Goal: Information Seeking & Learning: Learn about a topic

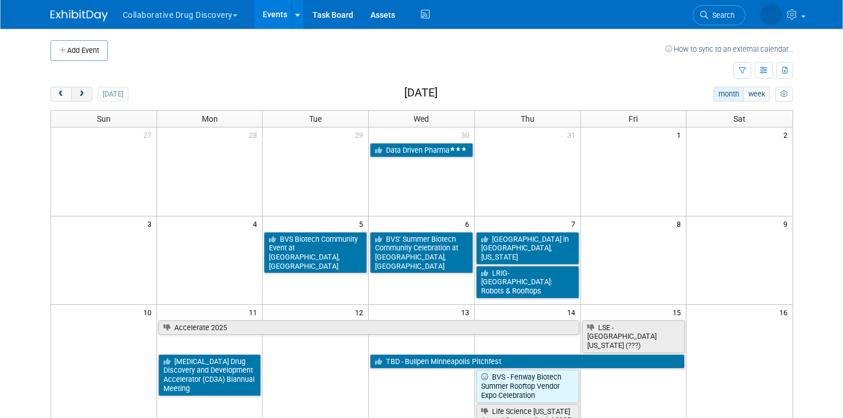
click at [79, 92] on span "next" at bounding box center [81, 94] width 9 height 7
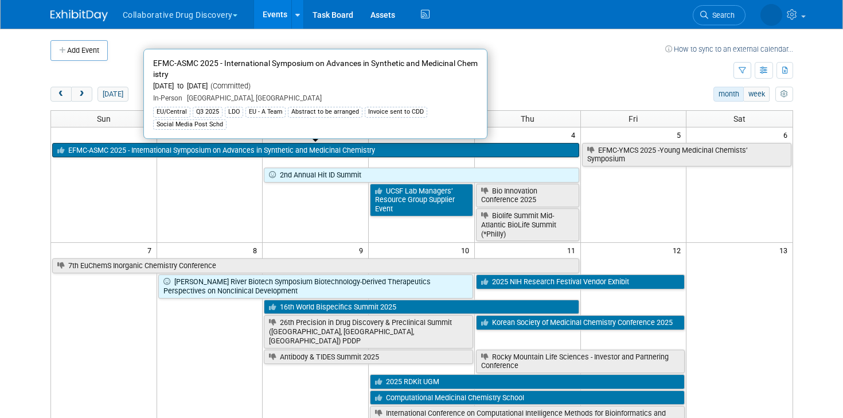
click at [278, 147] on link "EFMC-ASMC 2025 - International Symposium on Advances in Synthetic and Medicinal…" at bounding box center [315, 150] width 527 height 15
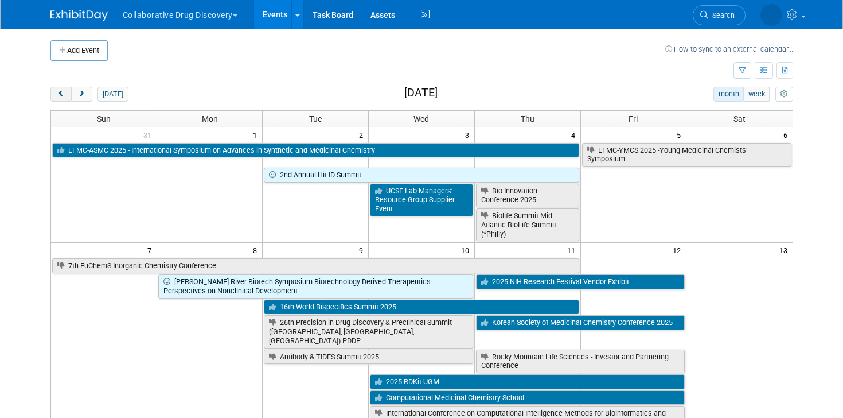
click at [60, 93] on span "prev" at bounding box center [61, 94] width 9 height 7
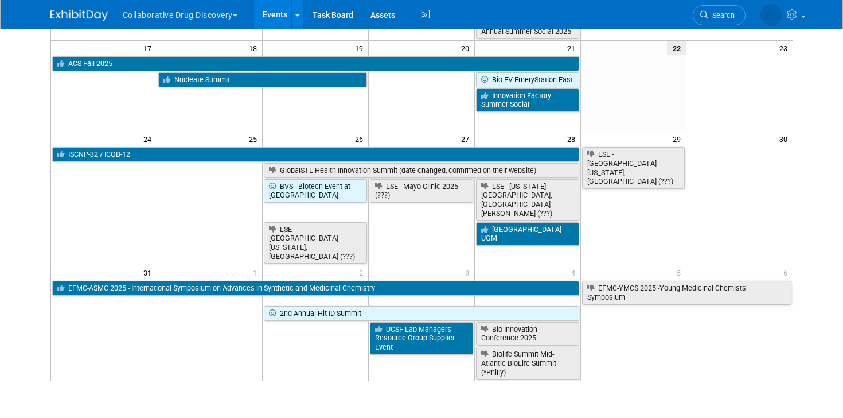
scroll to position [387, 0]
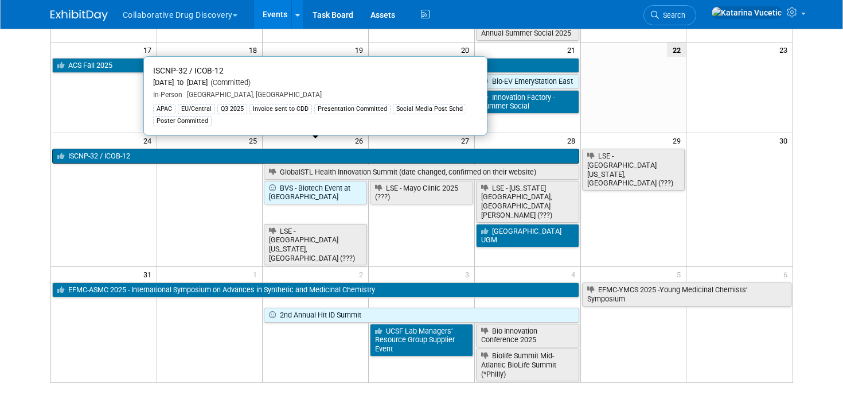
click at [225, 149] on link "ISCNP-32 / ICOB-12" at bounding box center [315, 156] width 527 height 15
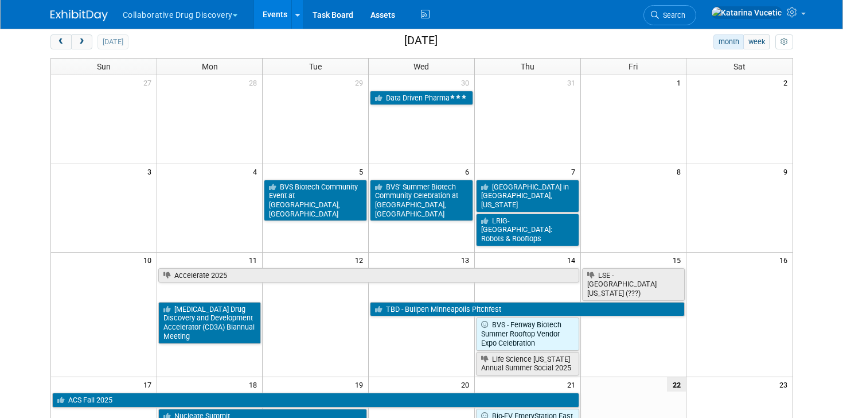
scroll to position [0, 0]
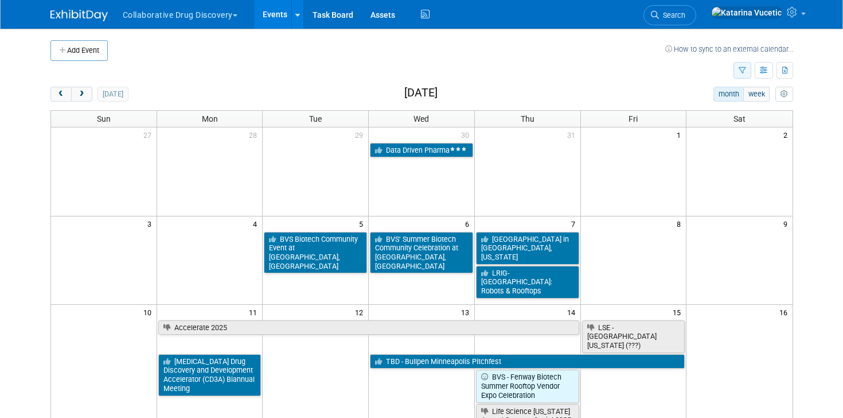
click at [742, 73] on icon "button" at bounding box center [742, 70] width 7 height 7
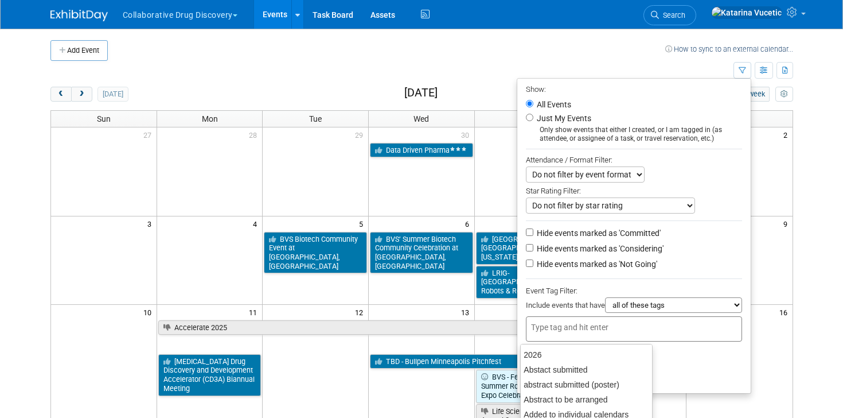
click at [597, 323] on input "text" at bounding box center [577, 326] width 92 height 11
type input "cen"
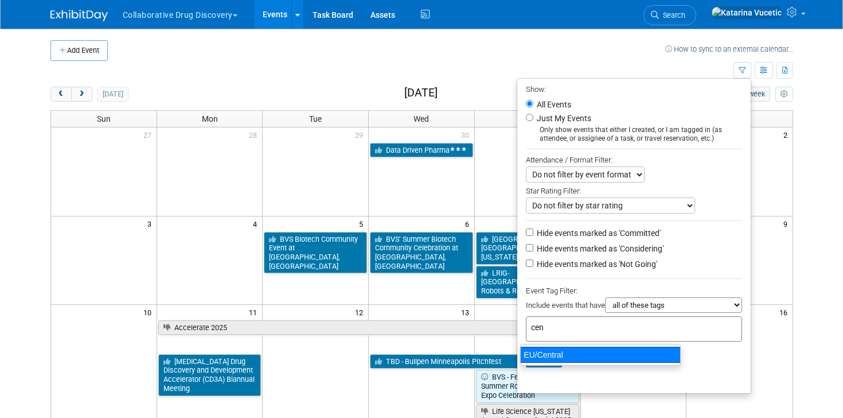
click at [568, 351] on div "EU/Central" at bounding box center [600, 354] width 161 height 16
type input "EU/Central"
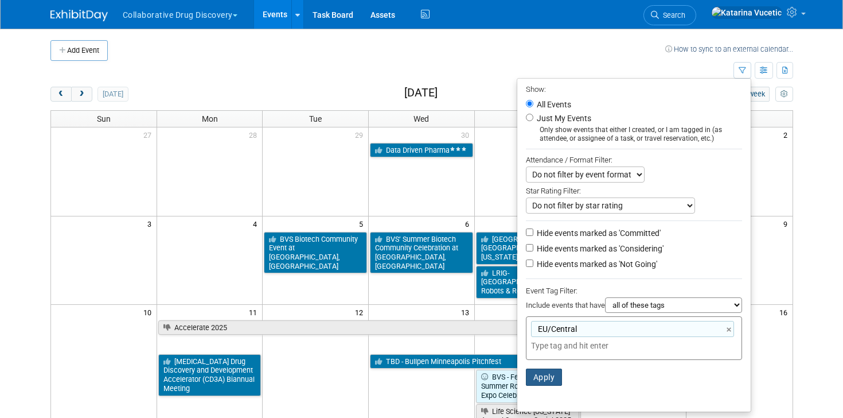
click at [533, 379] on button "Apply" at bounding box center [544, 376] width 37 height 17
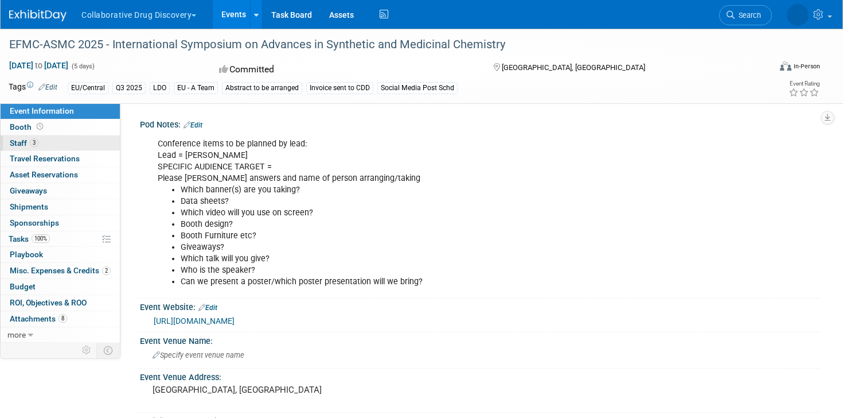
click at [37, 136] on link "3 Staff 3" at bounding box center [60, 142] width 119 height 15
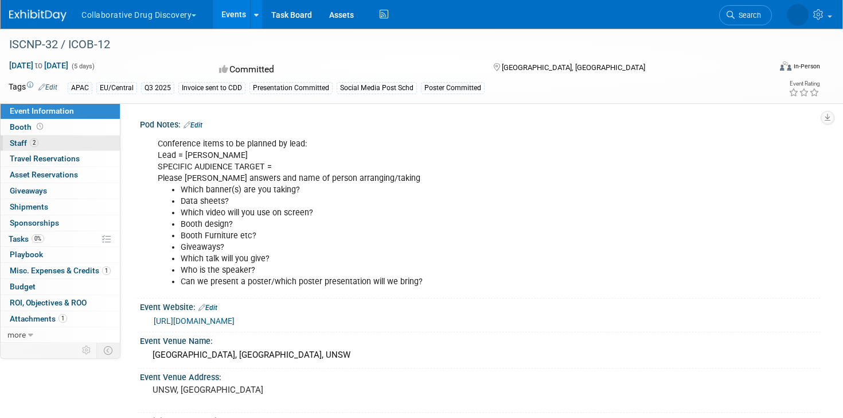
click at [96, 147] on link "2 Staff 2" at bounding box center [60, 142] width 119 height 15
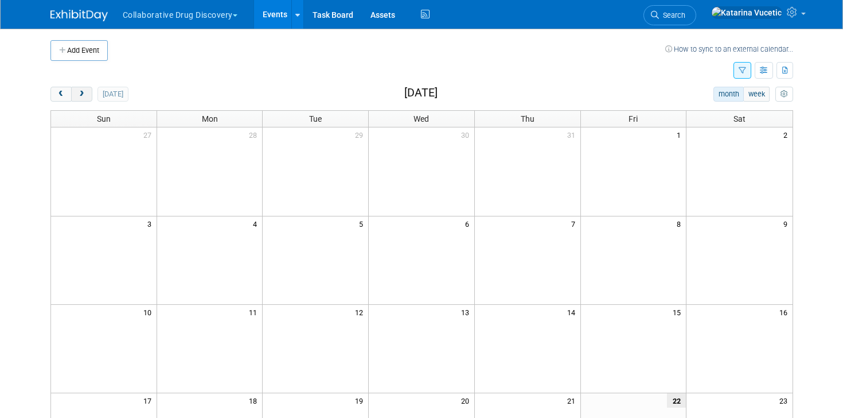
click at [85, 97] on span "next" at bounding box center [81, 94] width 9 height 7
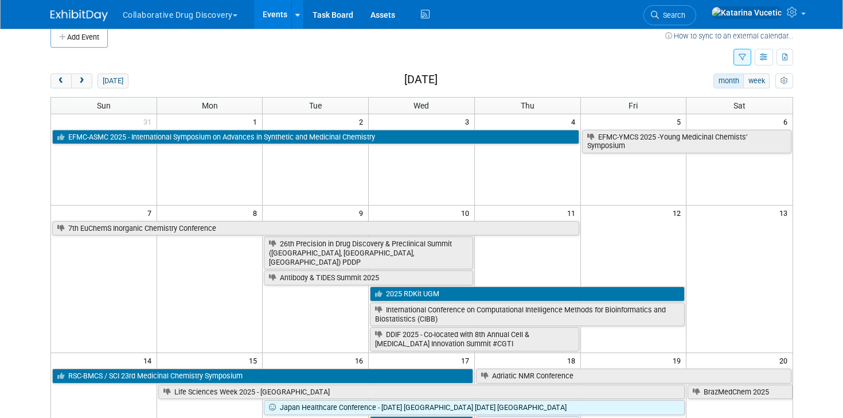
scroll to position [34, 0]
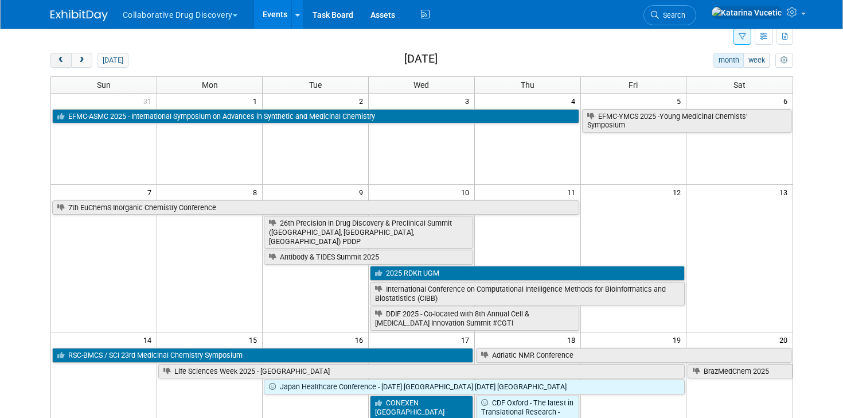
click at [57, 57] on span "prev" at bounding box center [61, 60] width 9 height 7
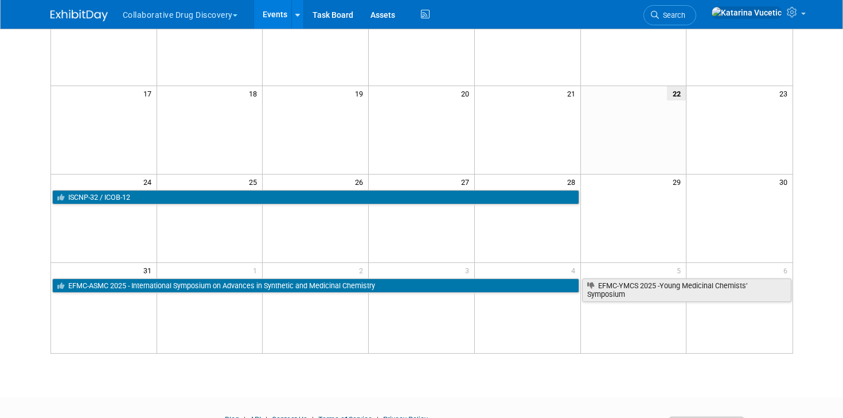
scroll to position [292, 0]
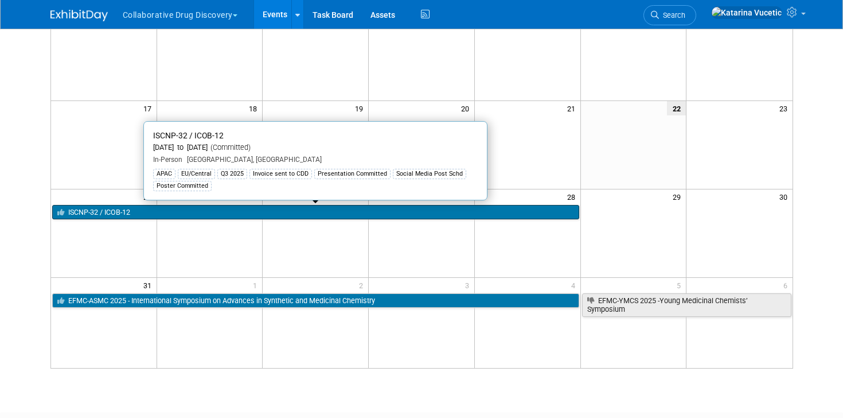
click at [310, 216] on link "ISCNP-32 / ICOB-12" at bounding box center [315, 212] width 527 height 15
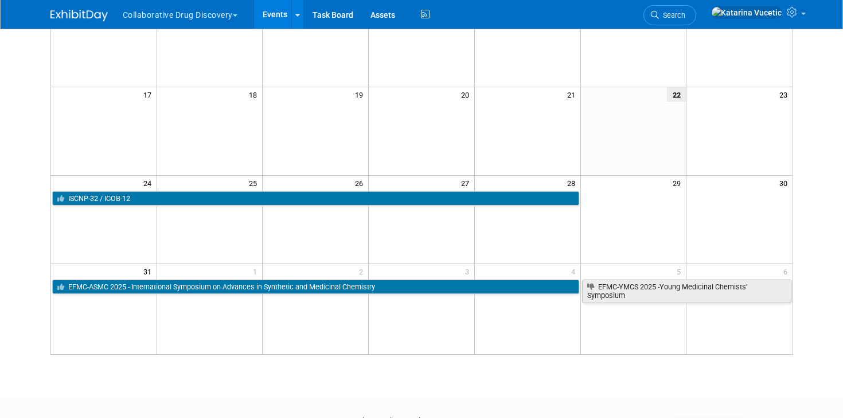
scroll to position [305, 0]
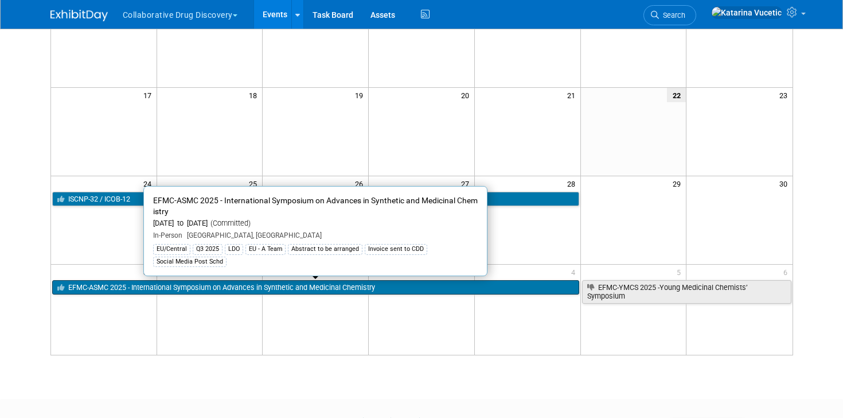
click at [320, 290] on link "EFMC-ASMC 2025 - International Symposium on Advances in Synthetic and Medicinal…" at bounding box center [315, 287] width 527 height 15
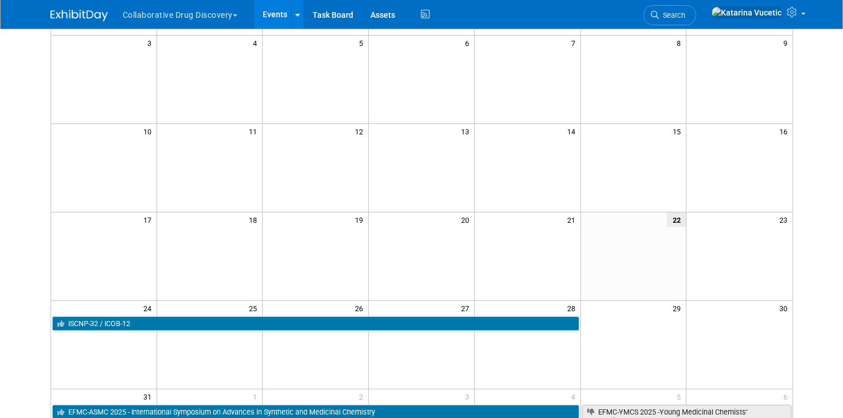
scroll to position [0, 0]
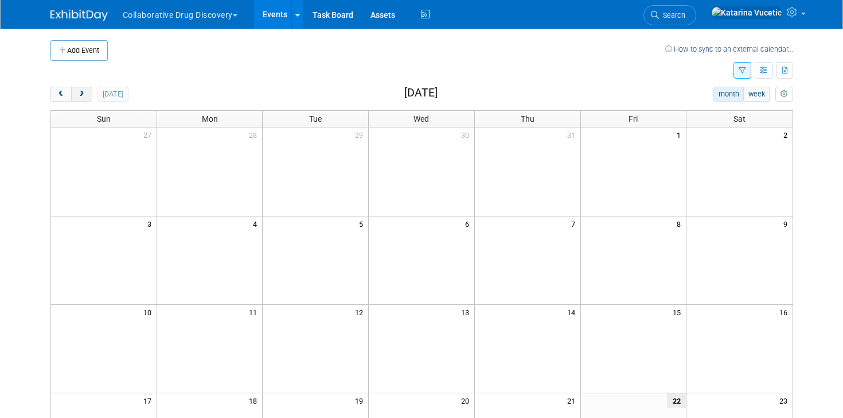
click at [85, 93] on span "next" at bounding box center [81, 94] width 9 height 7
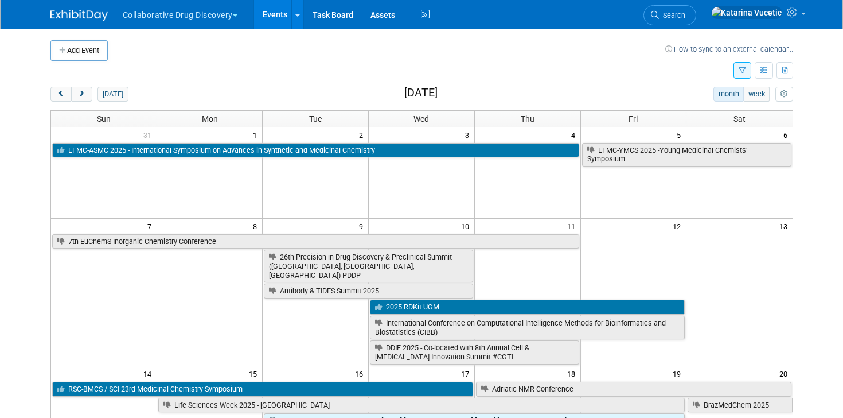
click at [745, 68] on icon "button" at bounding box center [742, 70] width 7 height 7
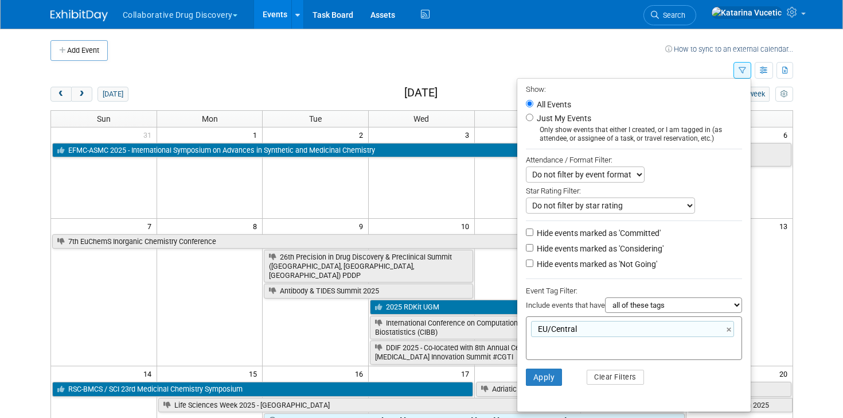
click at [554, 247] on label "Hide events marked as 'Considering'" at bounding box center [599, 248] width 129 height 11
click at [534, 247] on input "Hide events marked as 'Considering'" at bounding box center [529, 247] width 7 height 7
checkbox input "true"
click at [558, 263] on label "Hide events marked as 'Not Going'" at bounding box center [596, 263] width 123 height 11
click at [534, 263] on input "Hide events marked as 'Not Going'" at bounding box center [529, 262] width 7 height 7
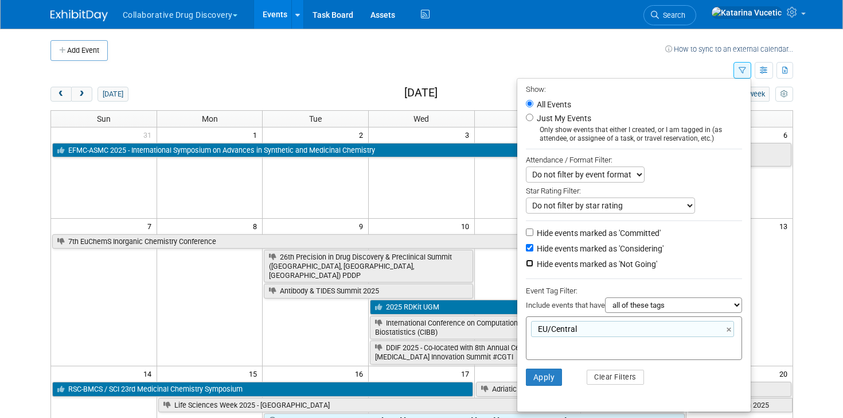
checkbox input "true"
click at [538, 380] on button "Apply" at bounding box center [544, 376] width 37 height 17
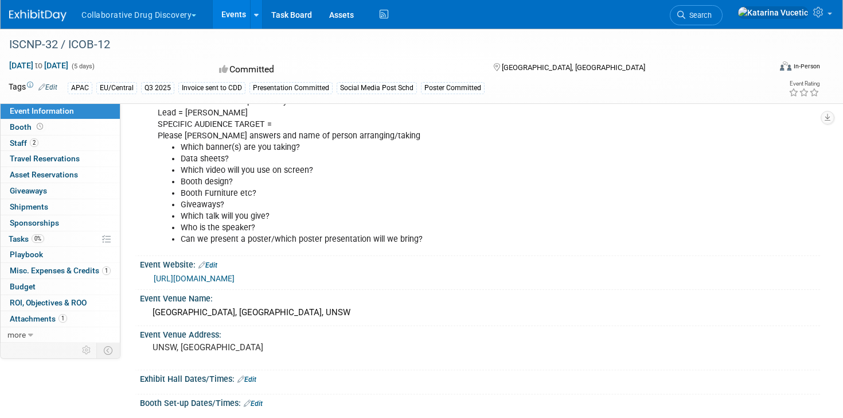
scroll to position [124, 0]
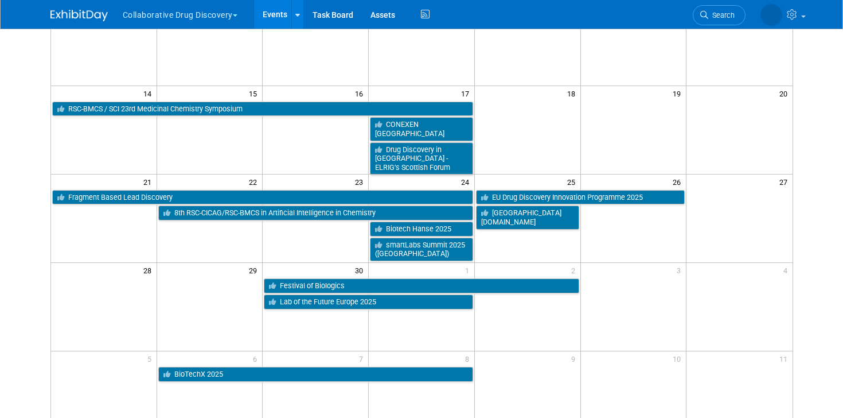
scroll to position [217, 0]
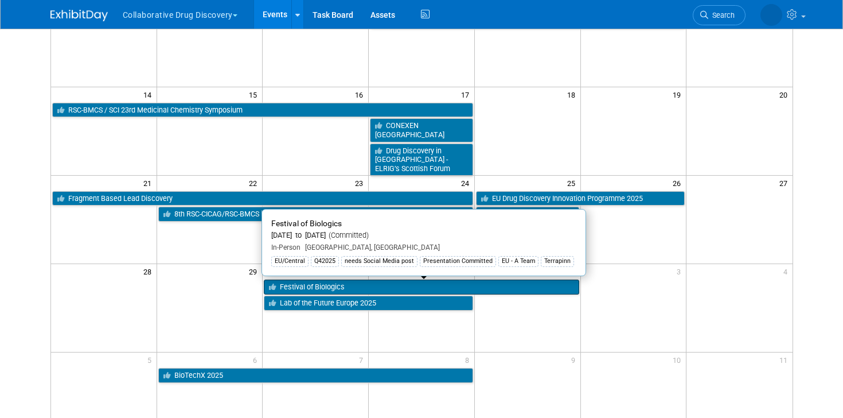
click at [482, 286] on link "Festival of Biologics" at bounding box center [421, 286] width 315 height 15
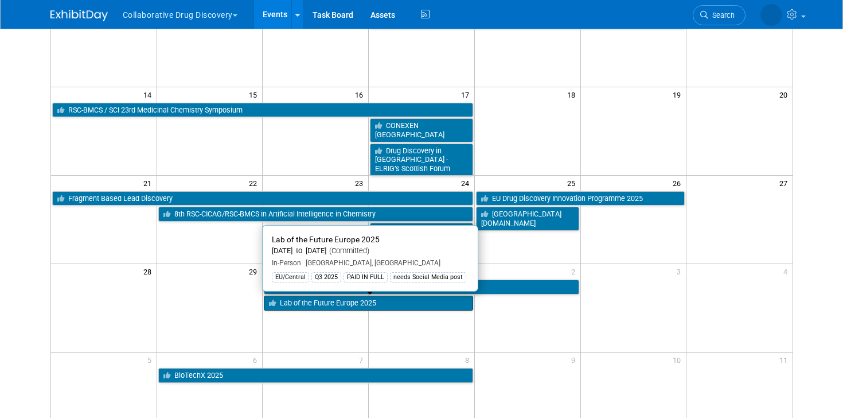
click at [303, 304] on link "Lab of the Future Europe 2025" at bounding box center [368, 302] width 209 height 15
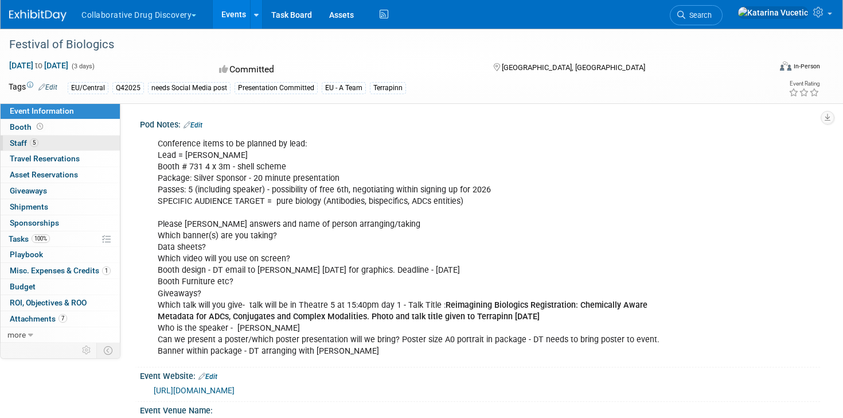
click at [100, 142] on link "5 Staff 5" at bounding box center [60, 142] width 119 height 15
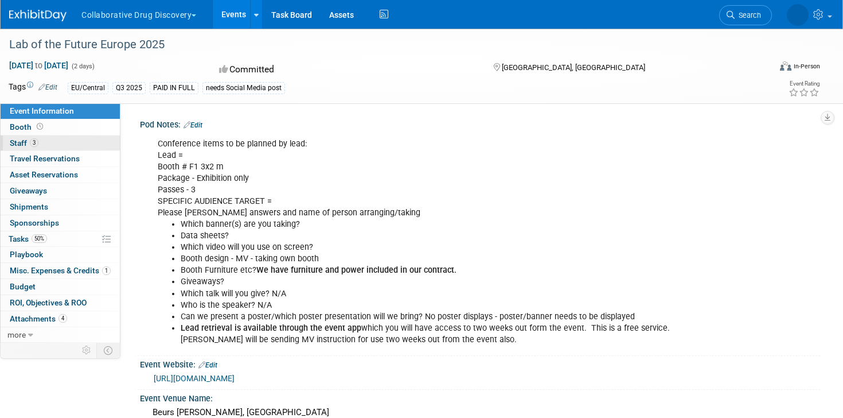
click at [99, 145] on link "3 Staff 3" at bounding box center [60, 142] width 119 height 15
